Goal: Task Accomplishment & Management: Complete application form

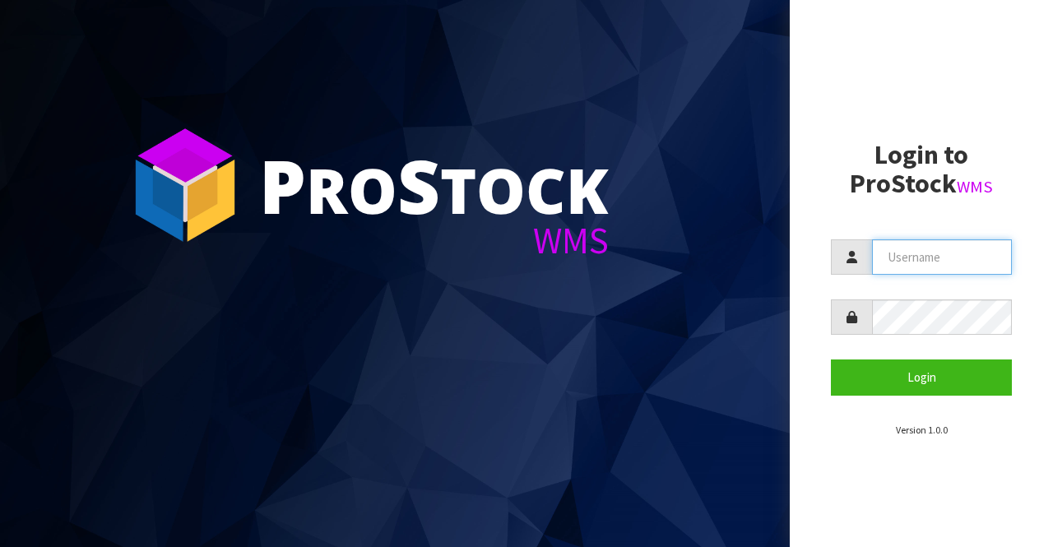
click at [897, 267] on input "text" at bounding box center [942, 256] width 140 height 35
type input "BIGGAME"
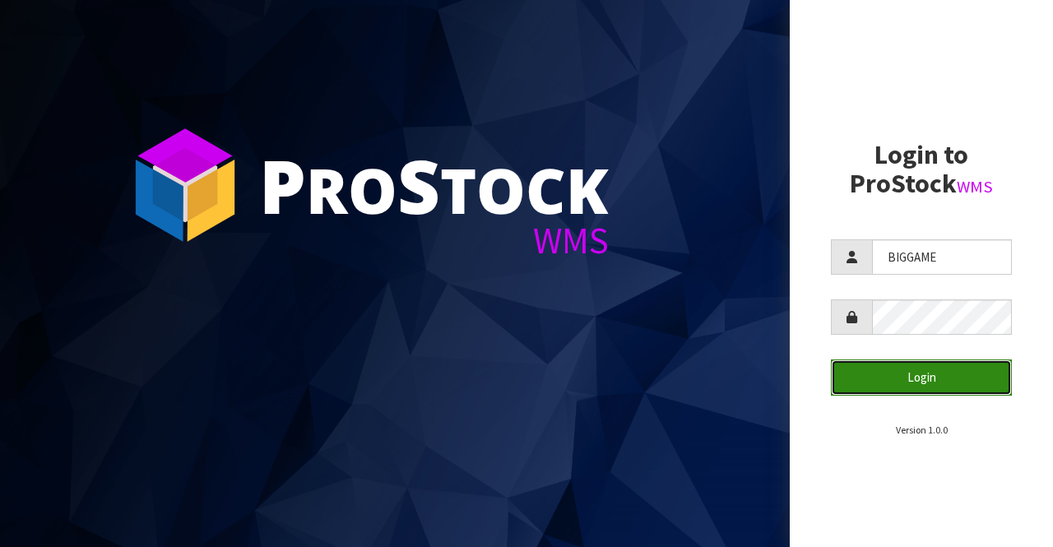
click at [876, 368] on button "Login" at bounding box center [921, 377] width 181 height 35
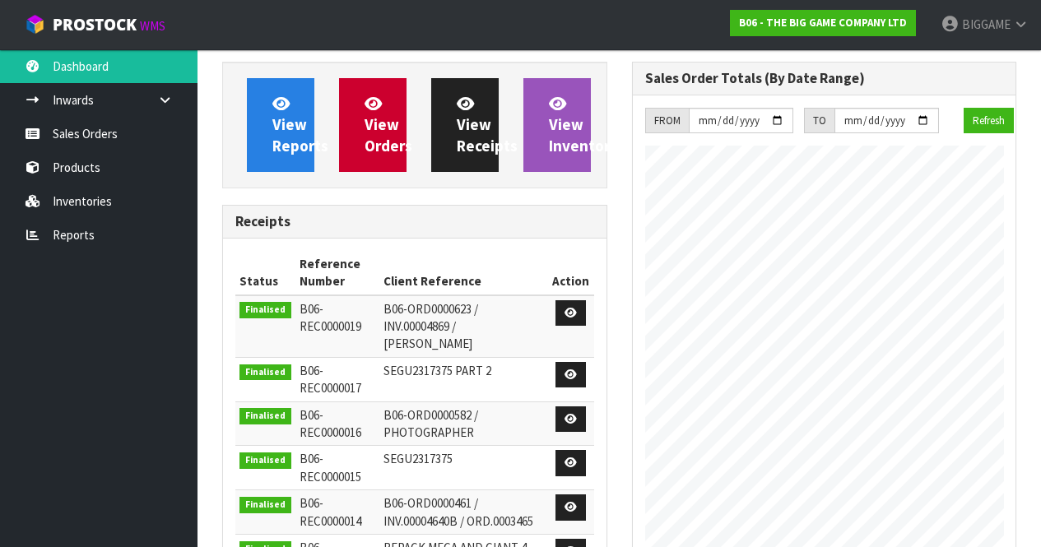
scroll to position [1001, 409]
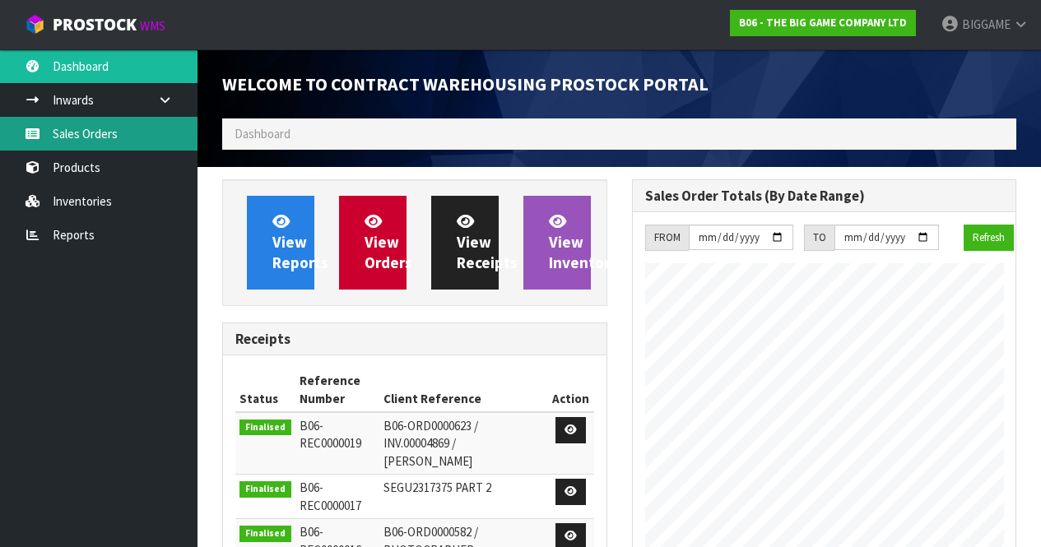
click at [118, 134] on link "Sales Orders" at bounding box center [98, 134] width 197 height 34
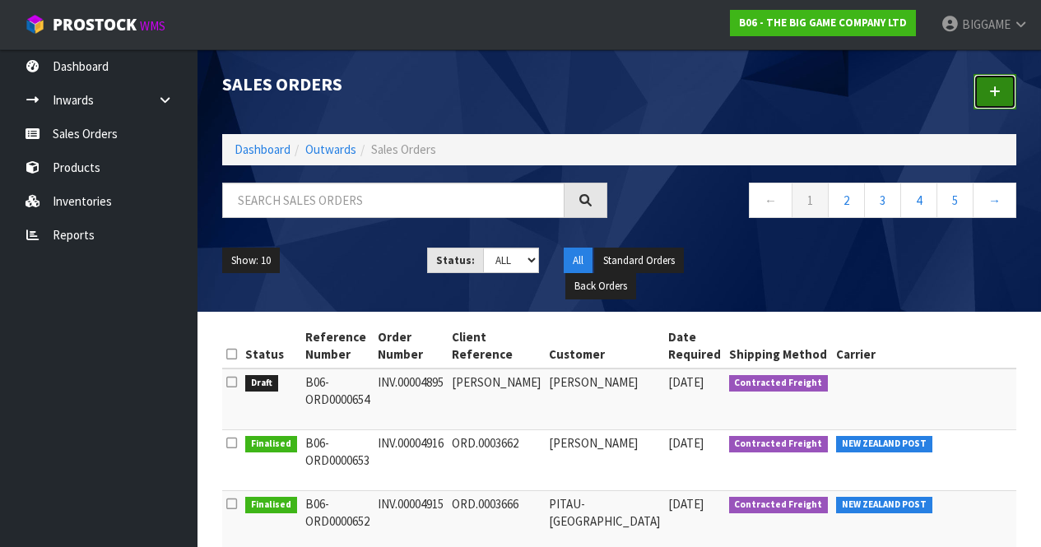
click at [996, 87] on icon at bounding box center [995, 92] width 12 height 12
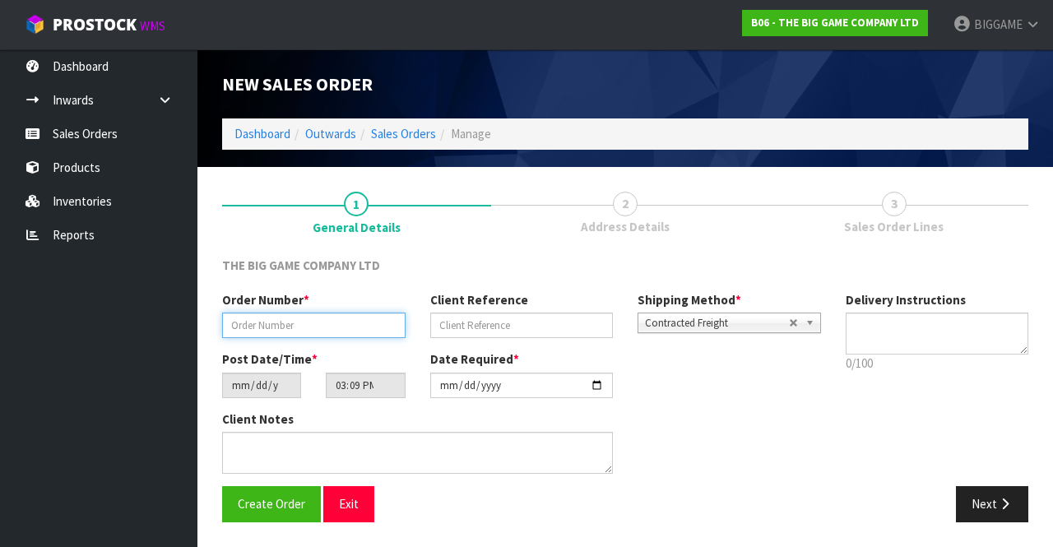
click at [347, 325] on input "text" at bounding box center [314, 326] width 184 height 26
type input "INV.00004918"
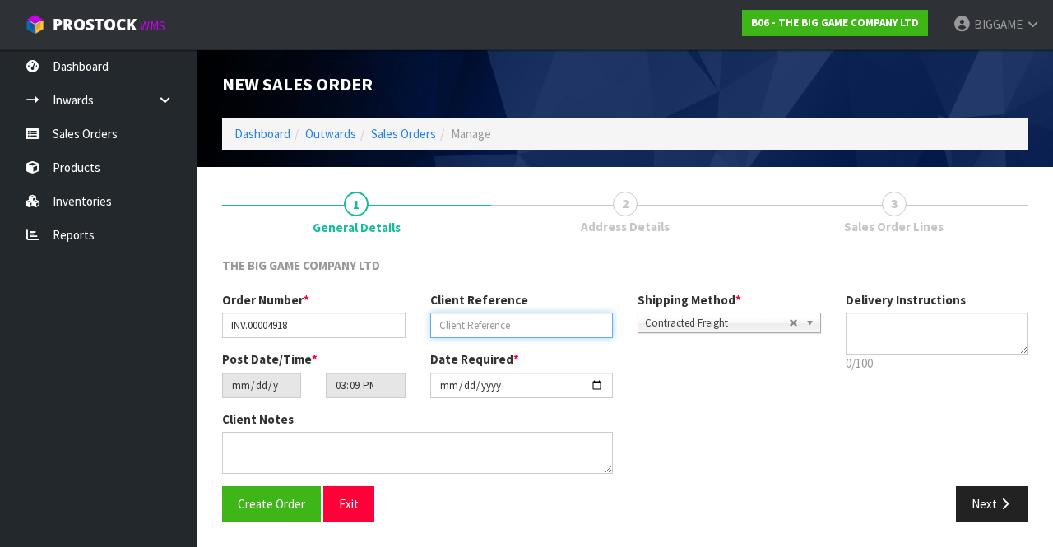
click at [464, 325] on input "text" at bounding box center [522, 326] width 184 height 26
type input "ORD.0003661"
click at [984, 496] on button "Next" at bounding box center [992, 503] width 72 height 35
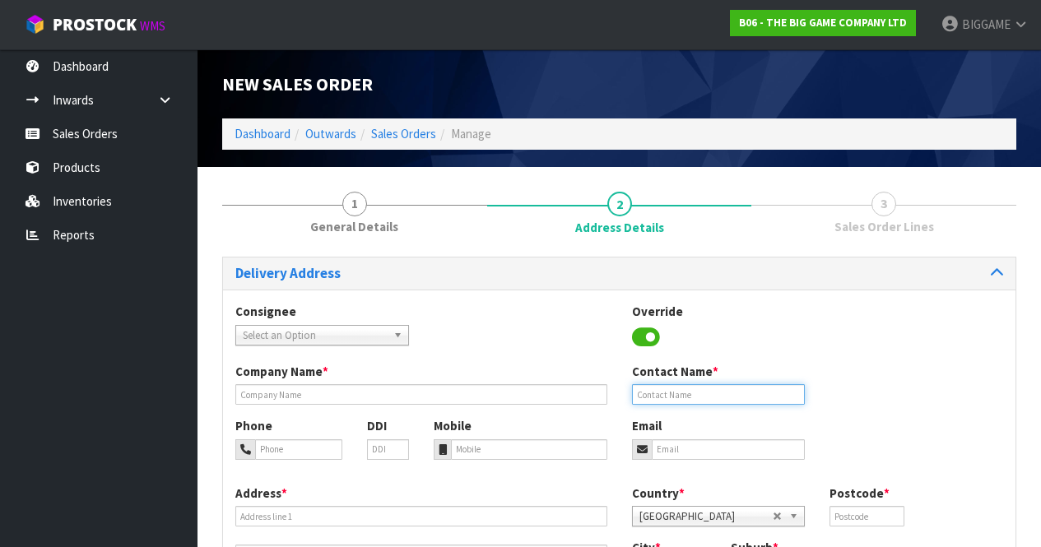
click at [640, 392] on input "text" at bounding box center [719, 394] width 174 height 21
type input "[PERSON_NAME]"
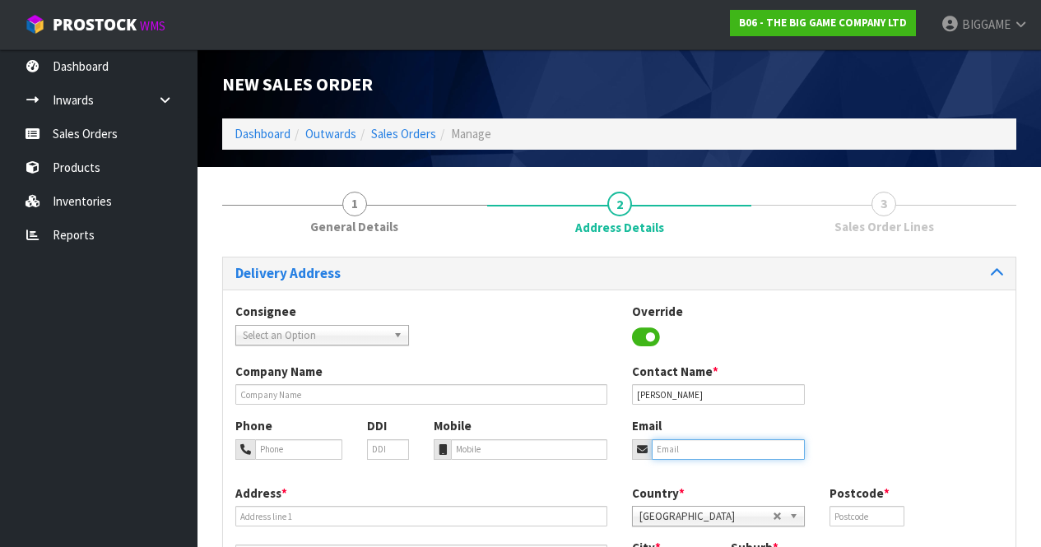
click at [659, 445] on input "email" at bounding box center [729, 449] width 154 height 21
drag, startPoint x: 659, startPoint y: 445, endPoint x: 958, endPoint y: 408, distance: 301.0
click at [958, 408] on div "Company Name Contact Name * [PERSON_NAME]" at bounding box center [619, 390] width 792 height 54
click at [722, 450] on input "email" at bounding box center [729, 449] width 154 height 21
click at [722, 448] on input "dmlelieveld" at bounding box center [729, 449] width 154 height 21
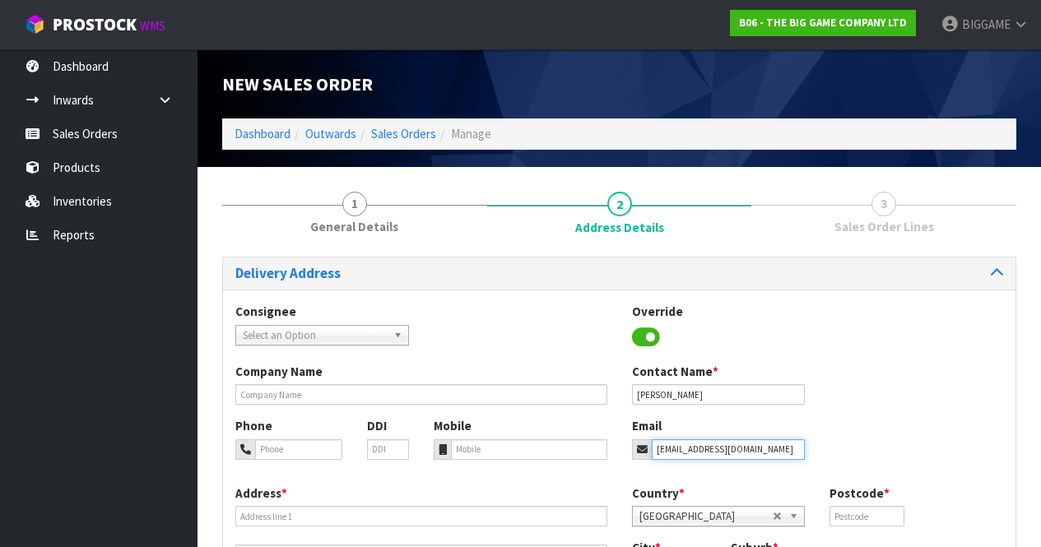
type input "[EMAIL_ADDRESS][DOMAIN_NAME]"
click at [732, 483] on div "Phone DDI Mobile Email [EMAIL_ADDRESS][DOMAIN_NAME]" at bounding box center [619, 450] width 792 height 67
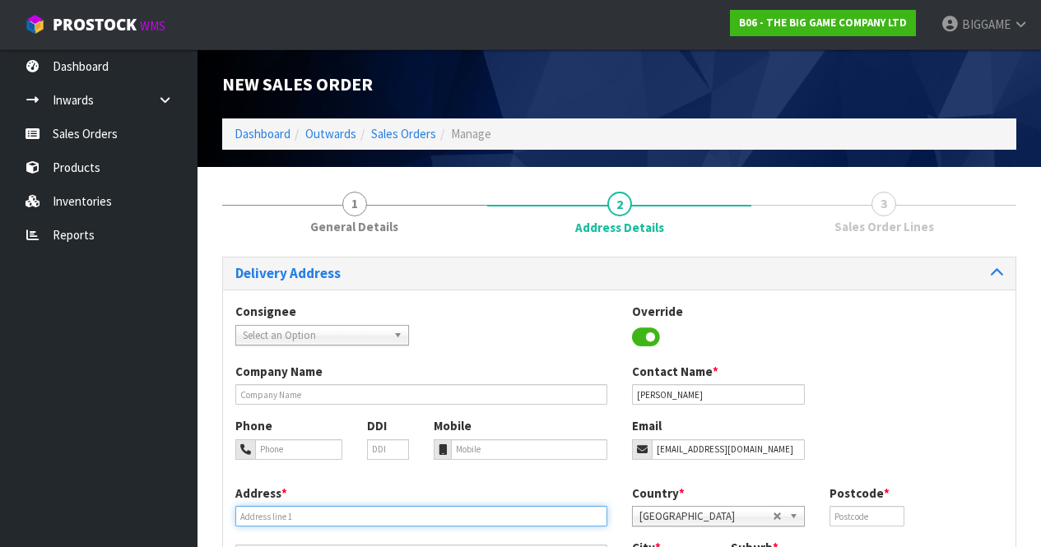
click at [401, 517] on input "text" at bounding box center [421, 516] width 372 height 21
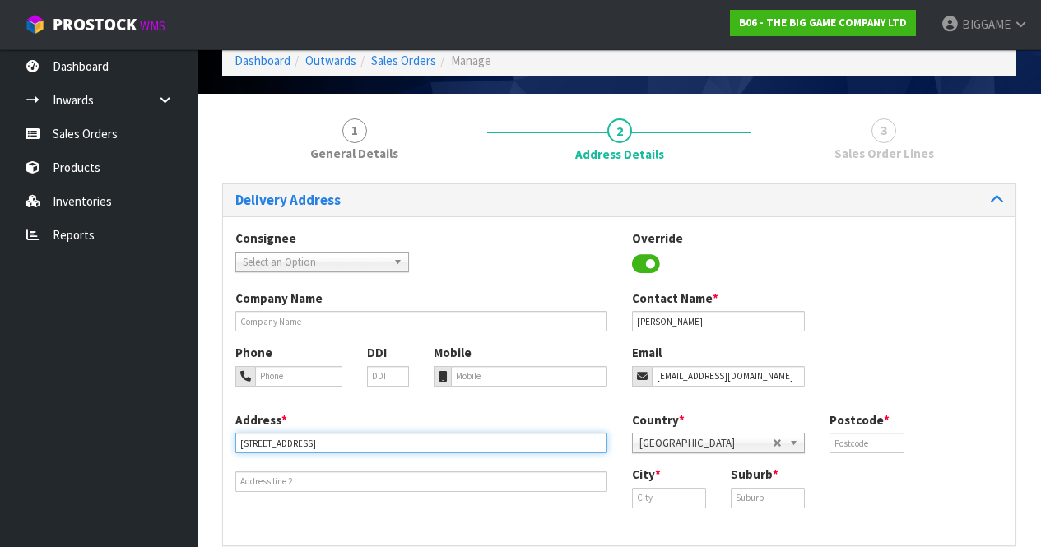
scroll to position [122, 0]
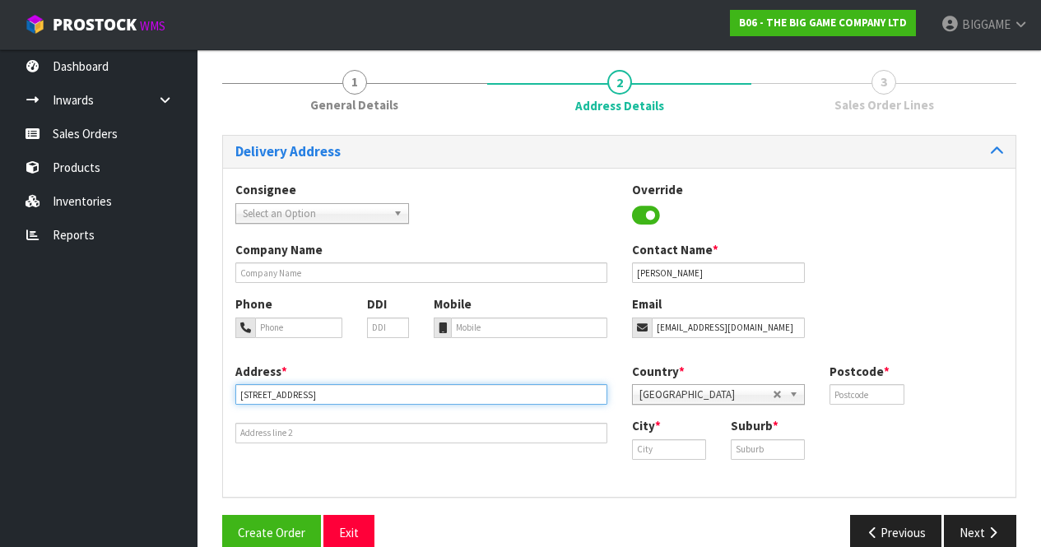
type input "[STREET_ADDRESS]"
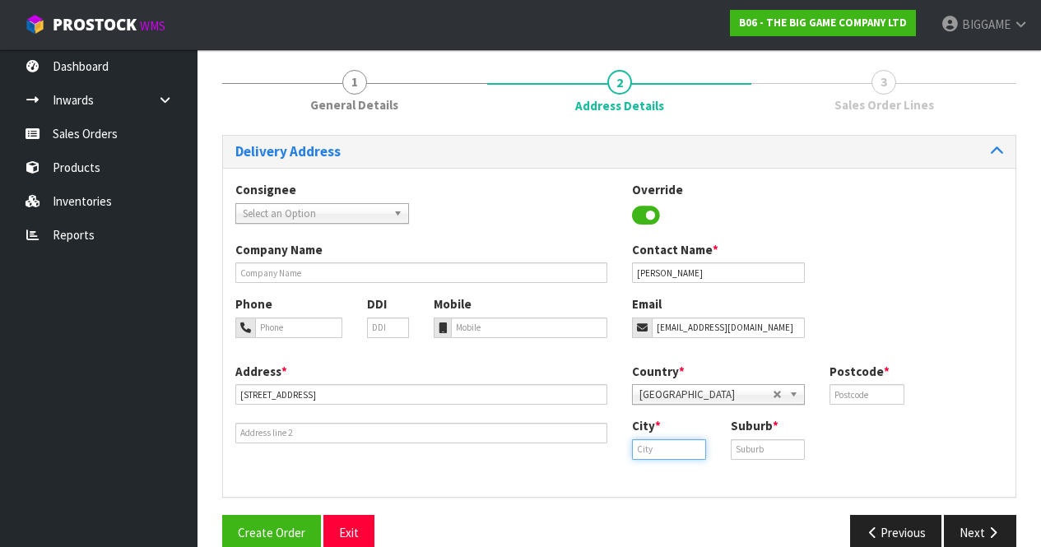
click at [685, 449] on input "text" at bounding box center [669, 449] width 74 height 21
type input "[GEOGRAPHIC_DATA]"
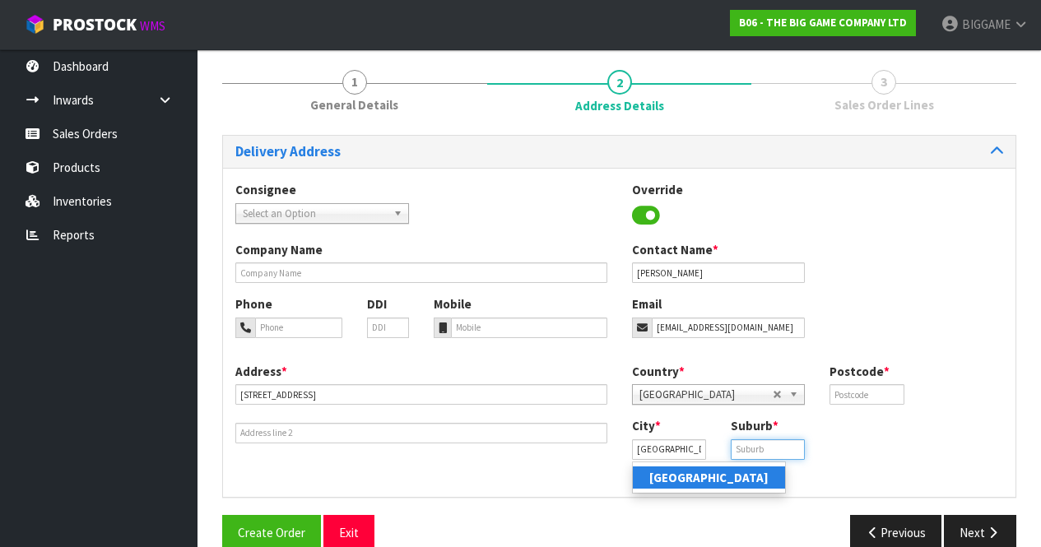
click at [755, 447] on input "text" at bounding box center [768, 449] width 74 height 21
type input "[GEOGRAPHIC_DATA]"
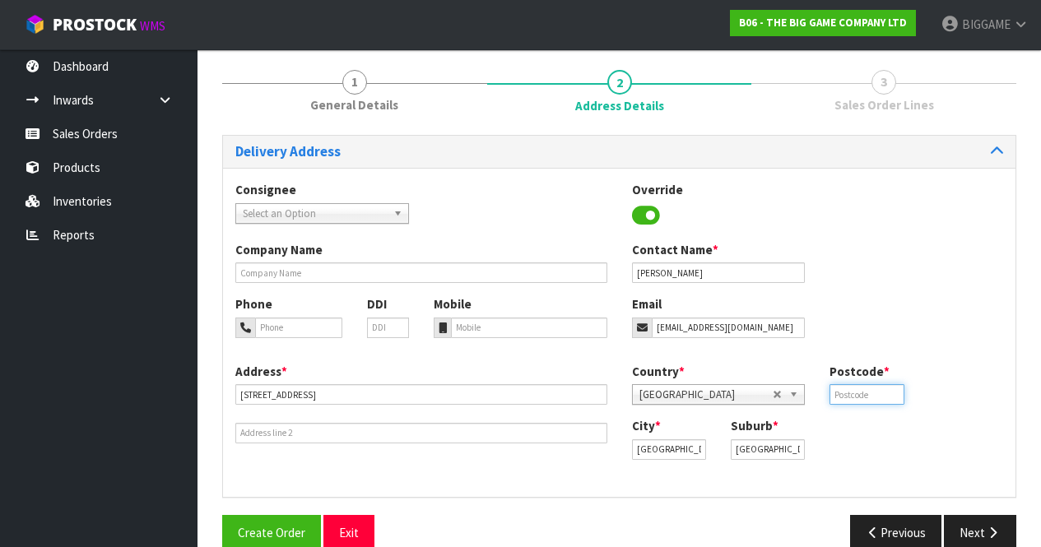
click at [842, 393] on input "text" at bounding box center [866, 394] width 74 height 21
type input "3110"
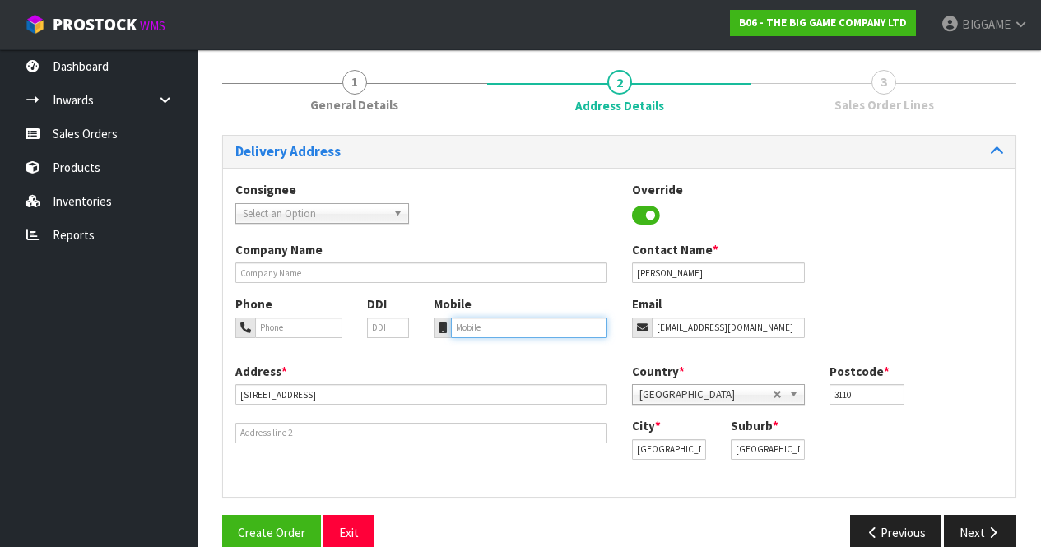
click at [476, 328] on input "tel" at bounding box center [529, 328] width 156 height 21
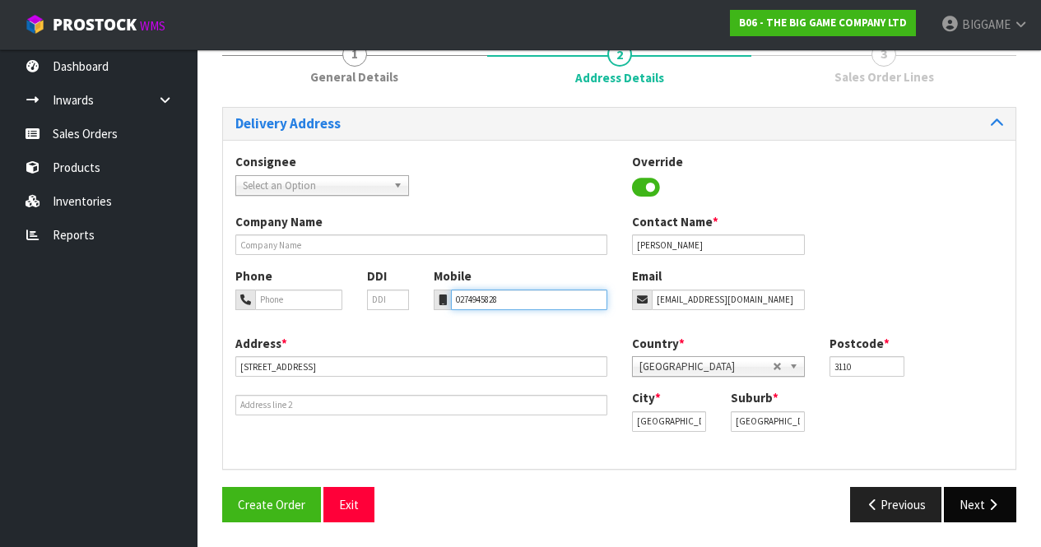
type input "0274945828"
click at [986, 500] on icon "button" at bounding box center [993, 505] width 16 height 12
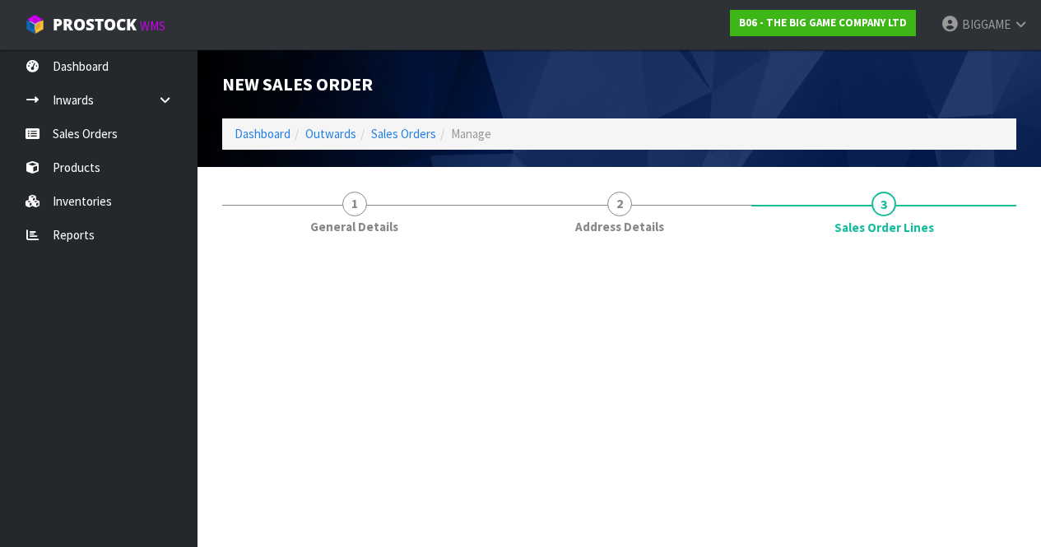
scroll to position [0, 0]
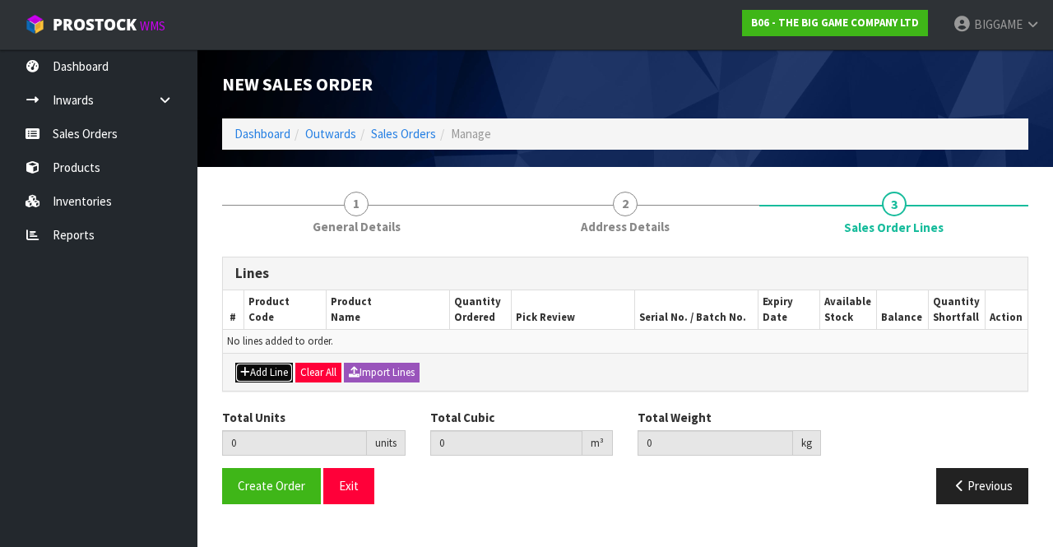
click at [271, 369] on button "Add Line" at bounding box center [264, 373] width 58 height 20
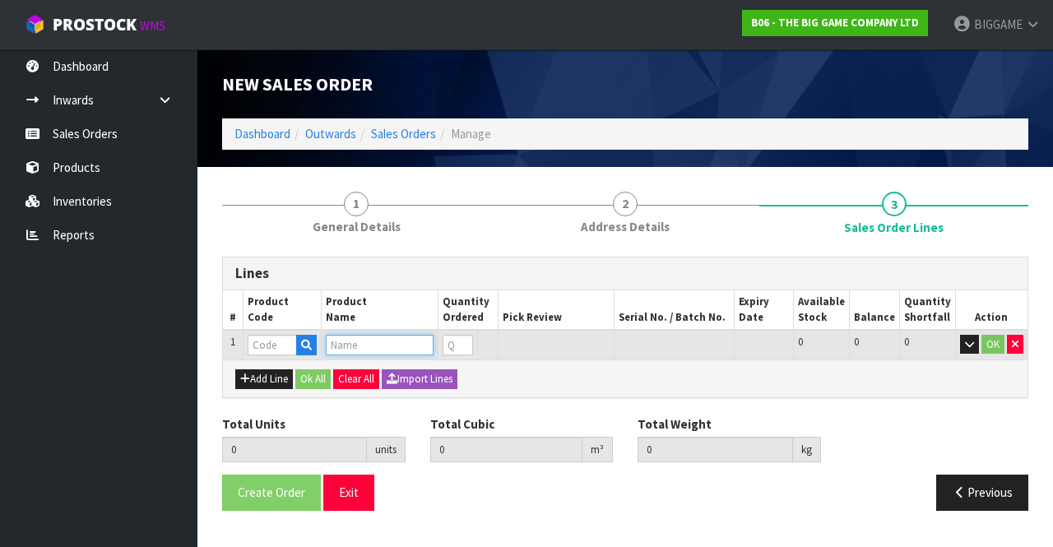
click at [345, 347] on input "text" at bounding box center [380, 345] width 108 height 21
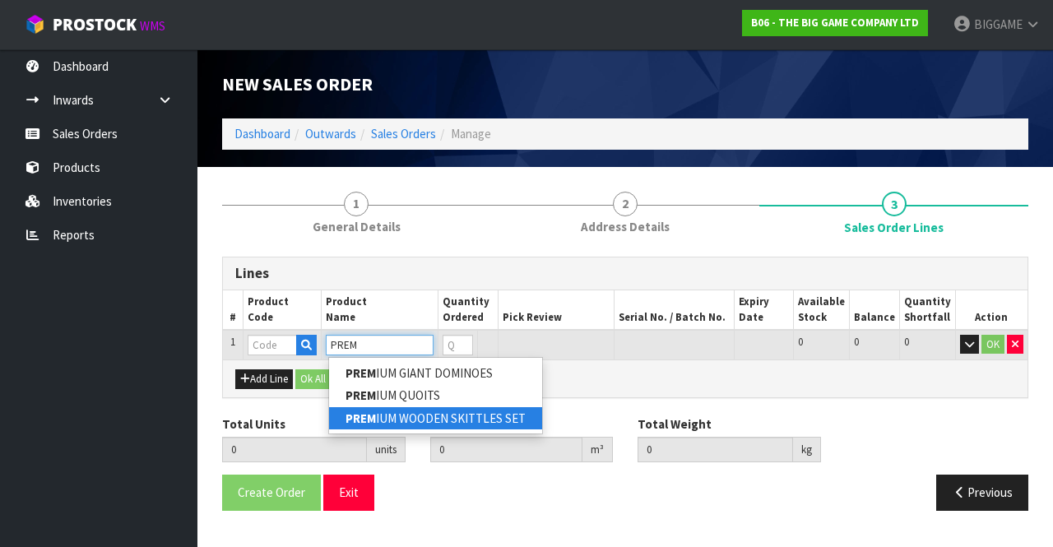
type input "PREM"
click at [399, 421] on link "PREM IUM WOODEN SKITTLES SET" at bounding box center [435, 418] width 213 height 22
type input "PREMIUM WOODEN SKITTLES SET"
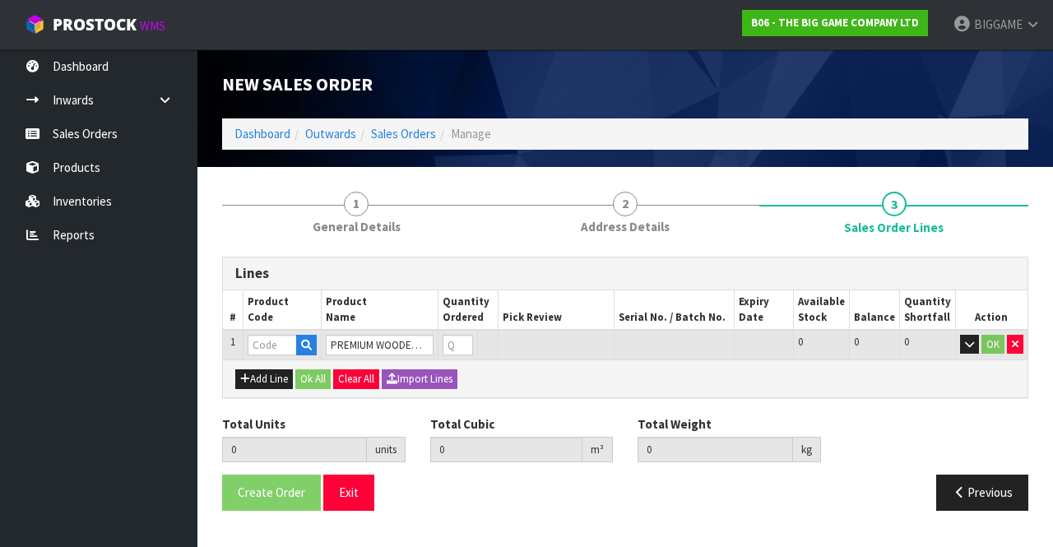
type input "0.000000"
type input "0.000"
type input "BS206"
type input "0"
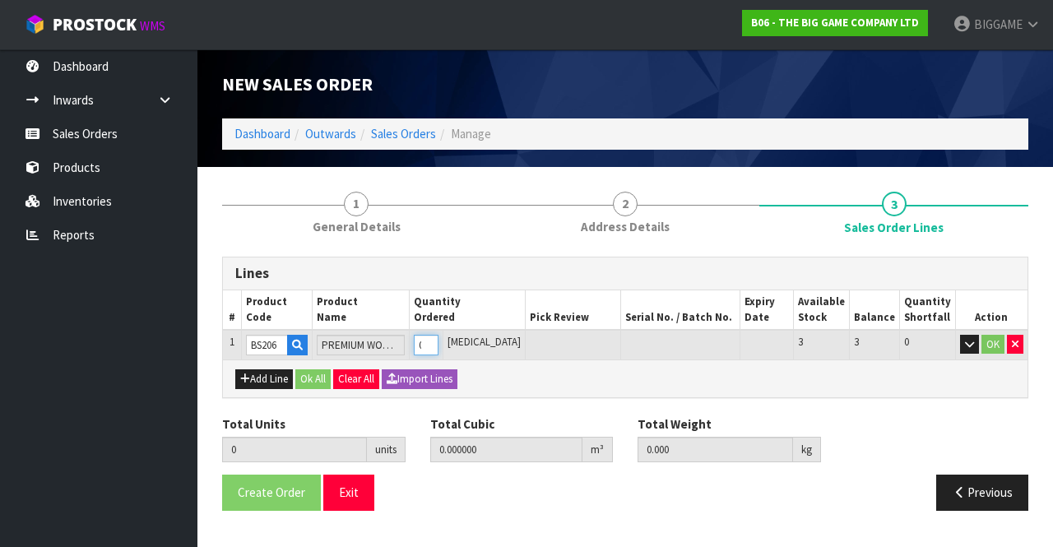
type input "1"
type input "0.022176"
type input "6.6"
type input "1"
click at [430, 340] on input "1" at bounding box center [418, 345] width 23 height 21
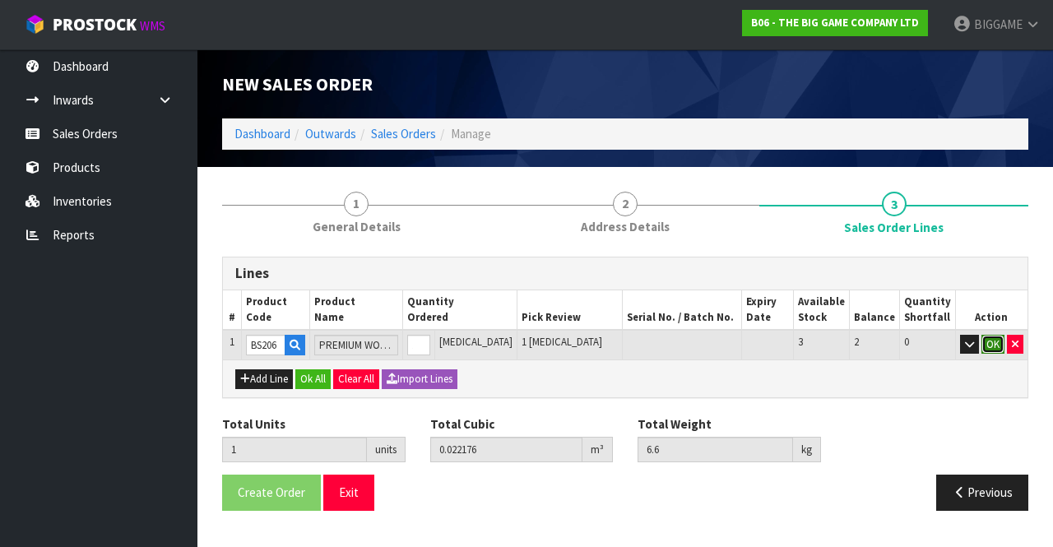
click at [992, 341] on button "OK" at bounding box center [993, 345] width 23 height 20
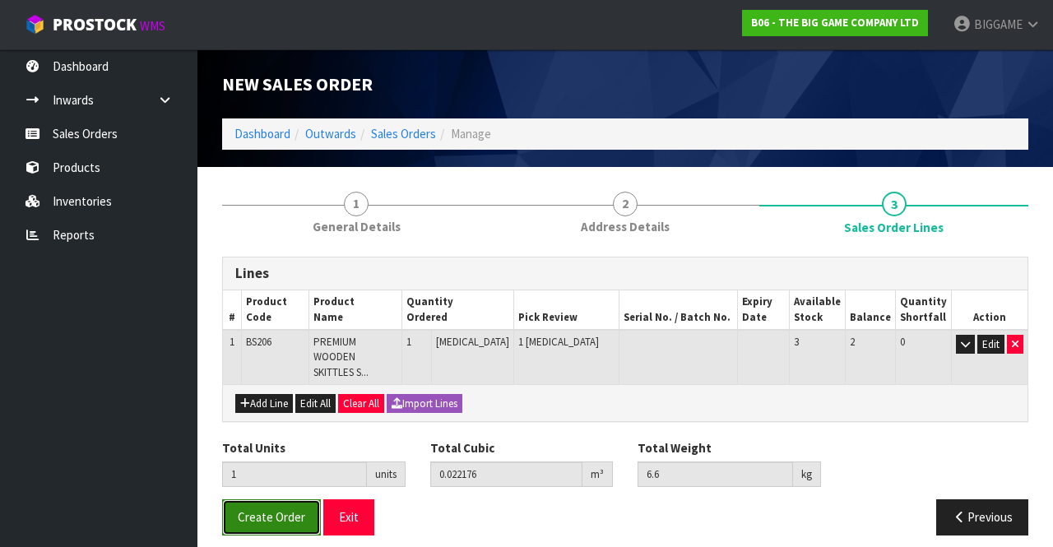
click at [270, 509] on span "Create Order" at bounding box center [271, 517] width 67 height 16
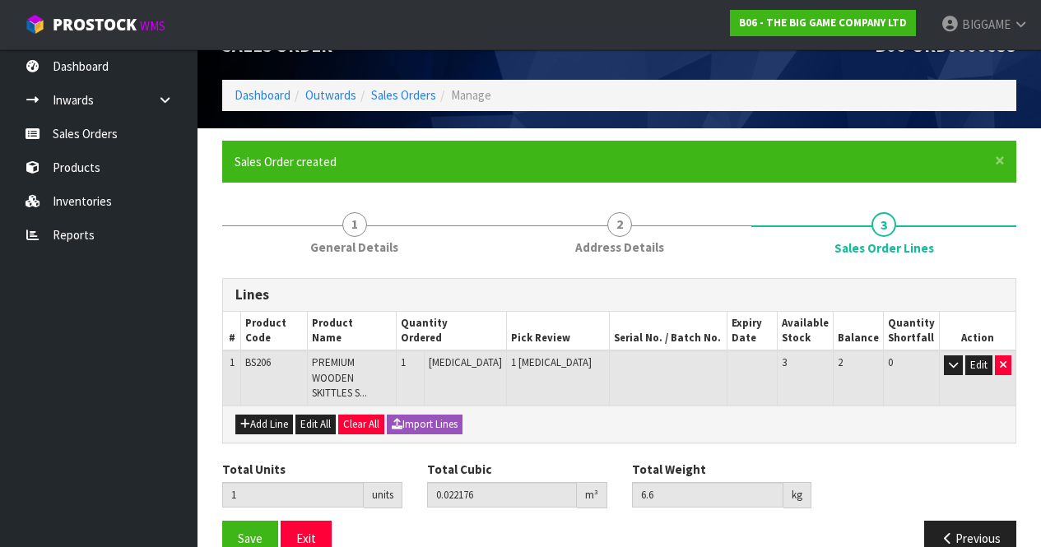
scroll to position [57, 0]
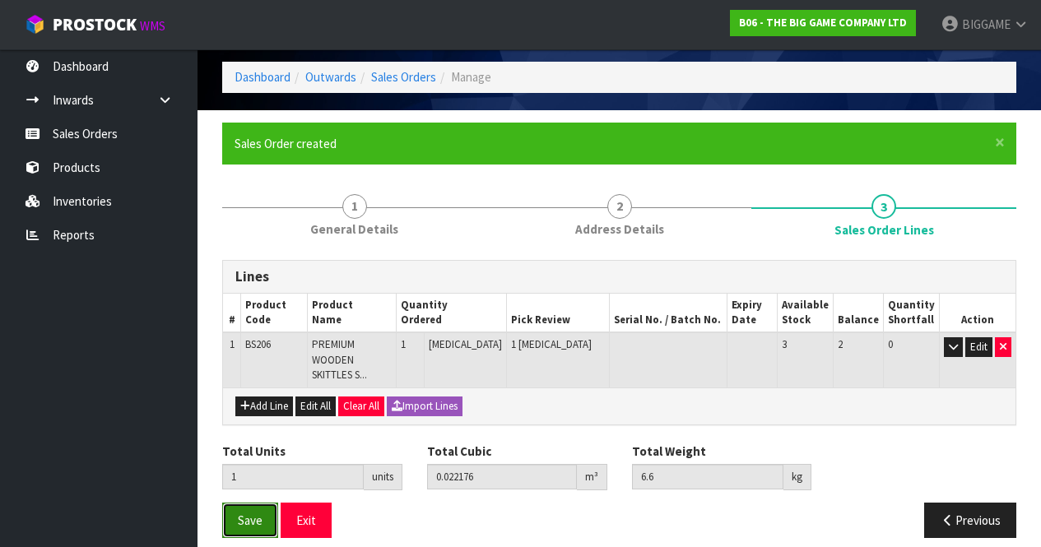
click at [251, 513] on span "Save" at bounding box center [250, 521] width 25 height 16
click at [263, 503] on button "Save" at bounding box center [250, 520] width 56 height 35
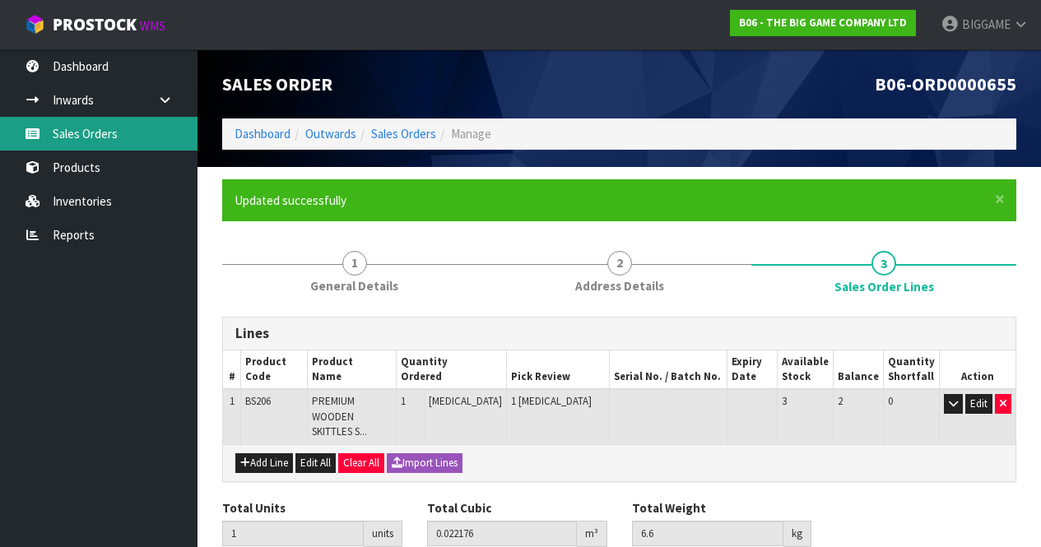
click at [94, 133] on link "Sales Orders" at bounding box center [98, 134] width 197 height 34
